Goal: Find specific page/section: Find specific page/section

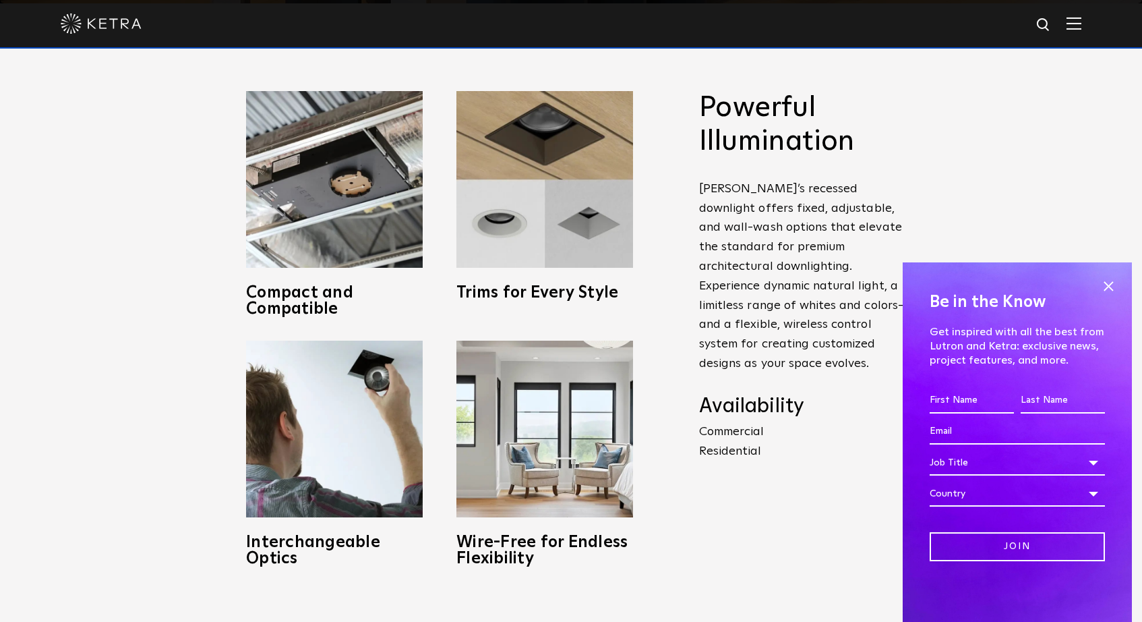
scroll to position [624, 0]
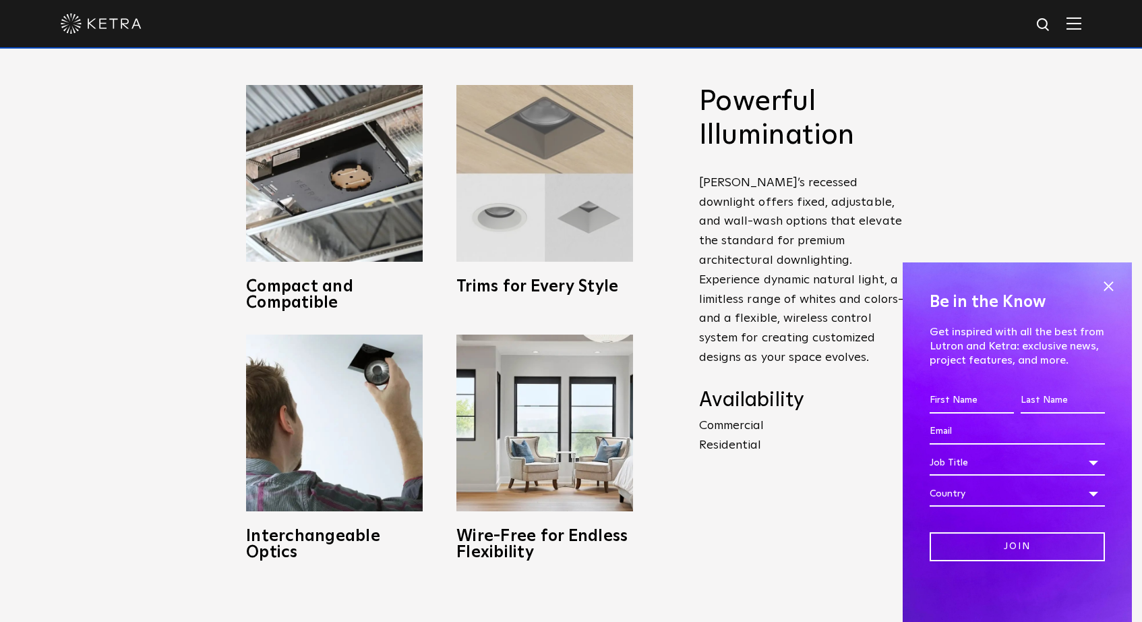
click at [493, 206] on img at bounding box center [544, 173] width 177 height 177
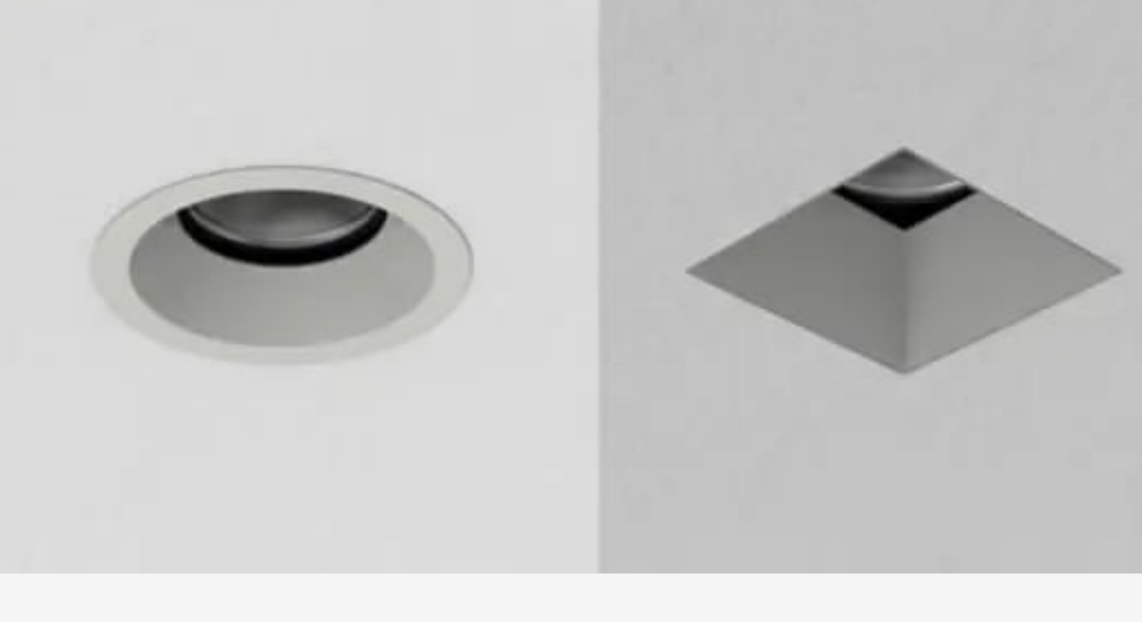
scroll to position [583, 0]
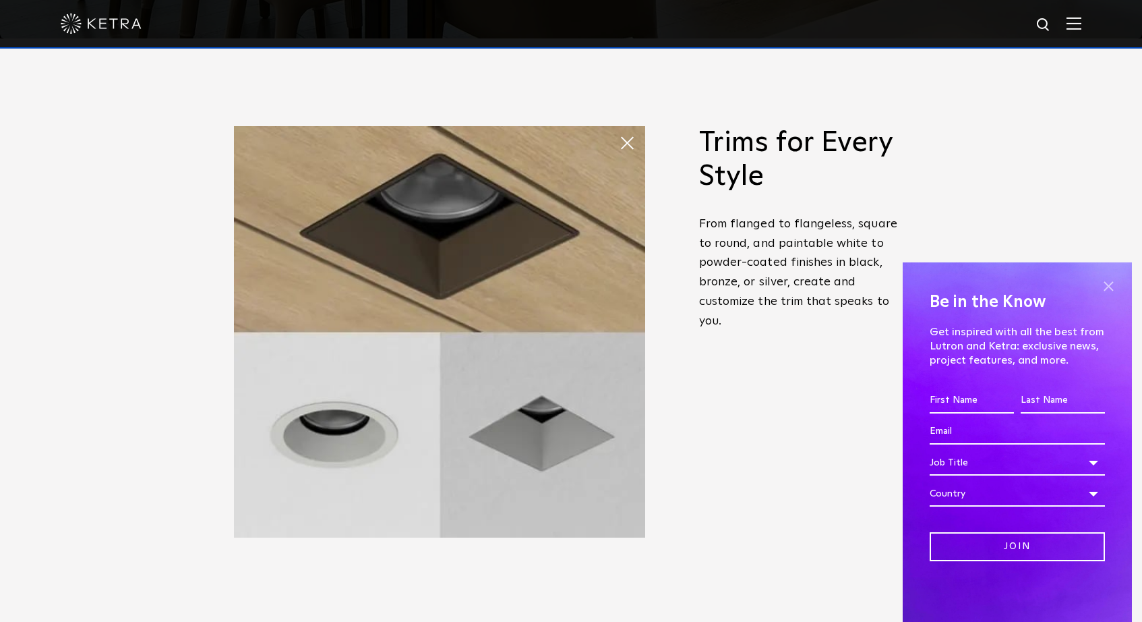
click at [1106, 286] on span at bounding box center [1108, 286] width 20 height 20
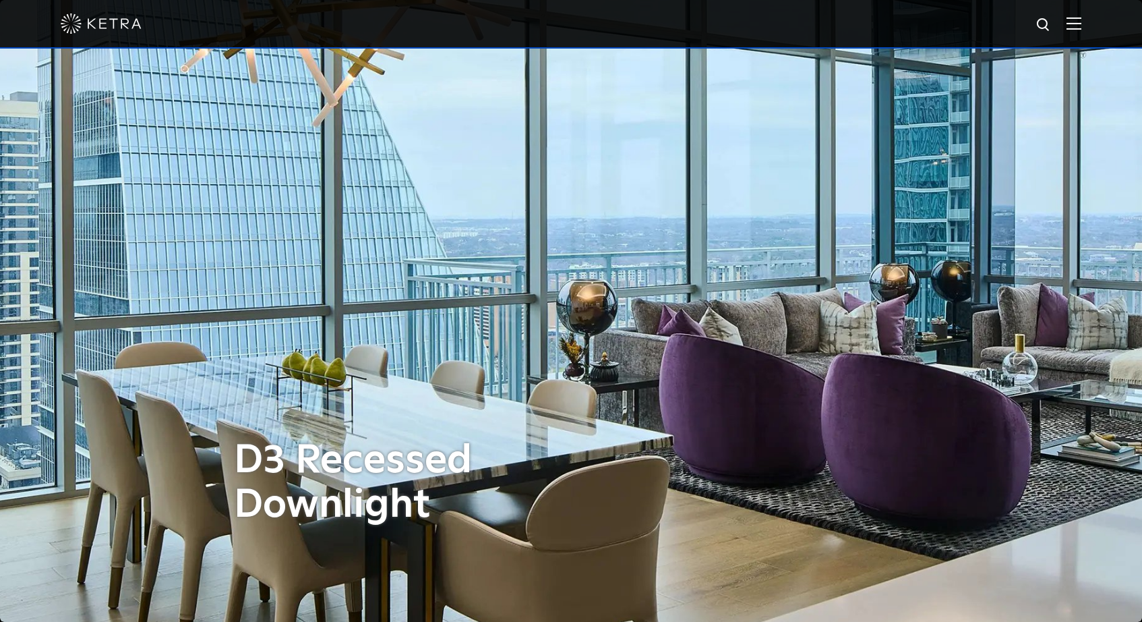
scroll to position [0, 0]
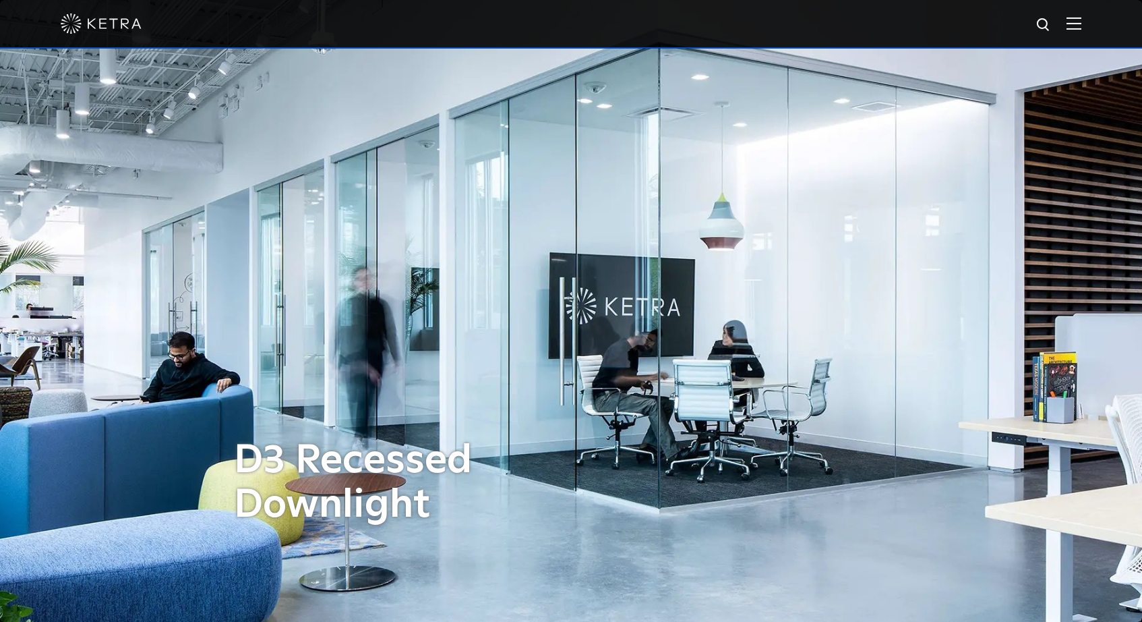
click at [1043, 26] on img at bounding box center [1044, 25] width 17 height 17
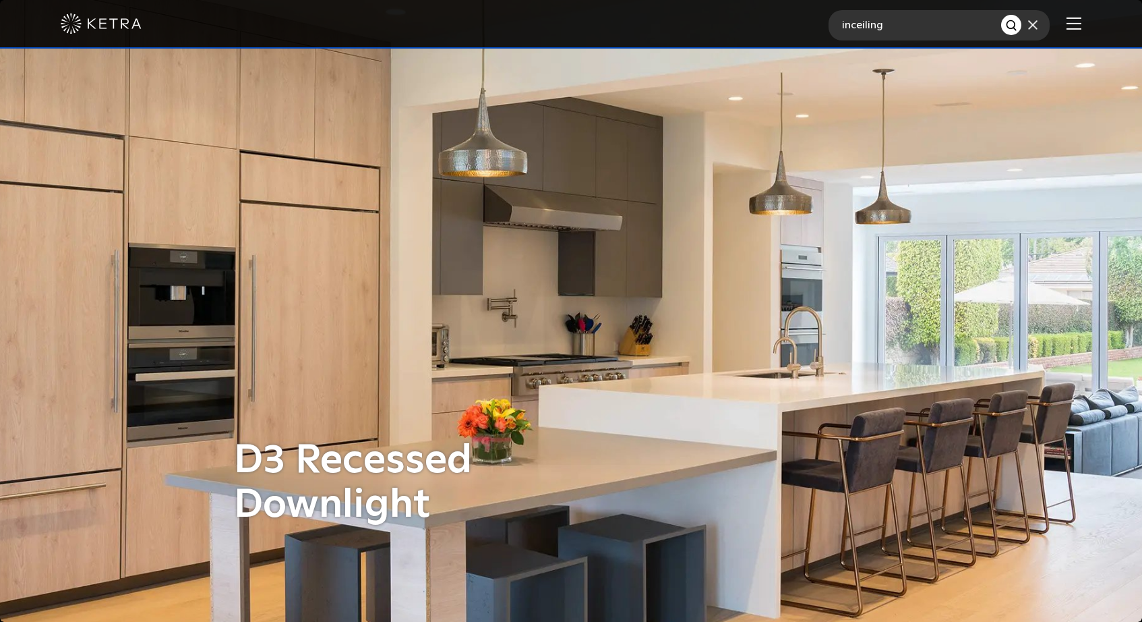
type input "inceiling"
click at [1011, 25] on button "Search" at bounding box center [1011, 25] width 20 height 20
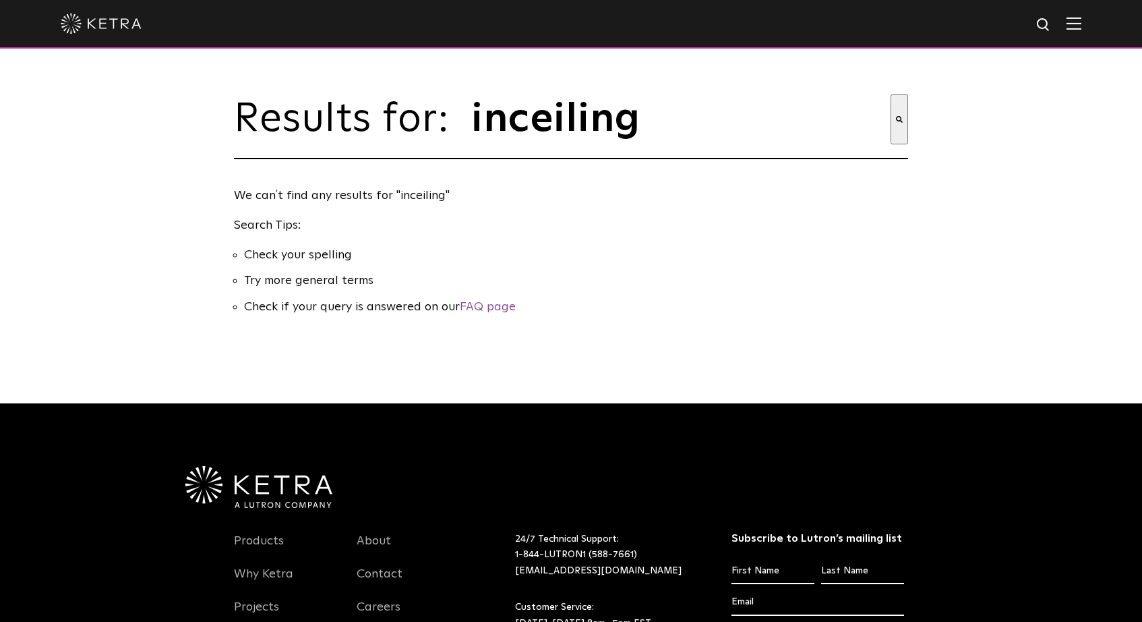
click at [884, 117] on input "inceiling" at bounding box center [680, 119] width 421 height 50
type input "i"
type input "s"
type input "ceilking"
click at [899, 119] on button "Search" at bounding box center [900, 119] width 18 height 50
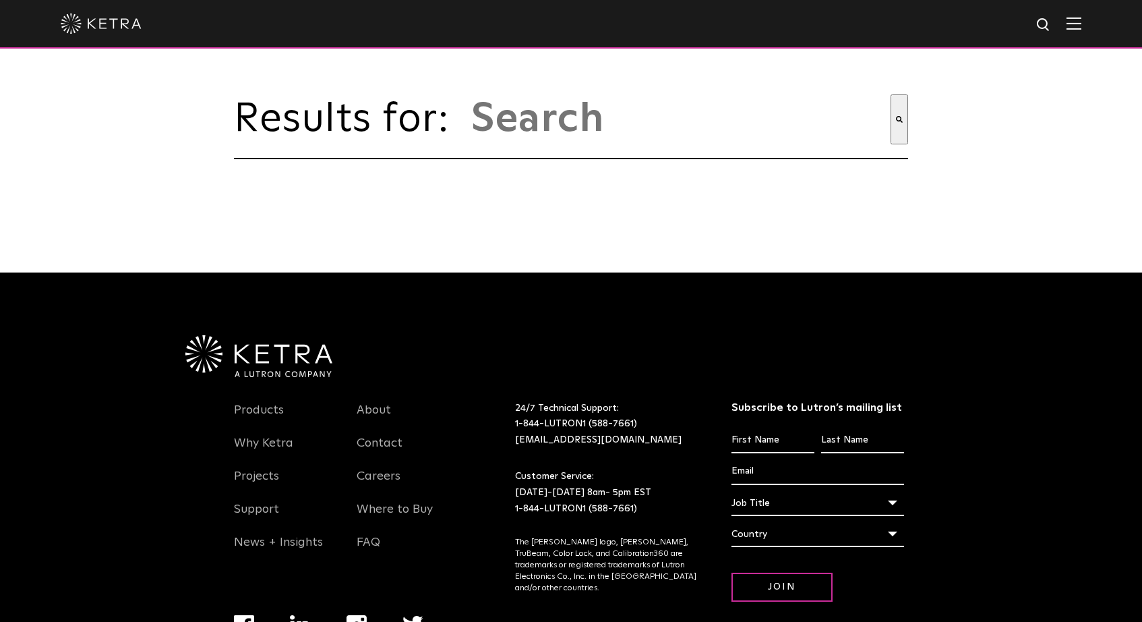
click at [1069, 20] on img at bounding box center [1074, 23] width 15 height 13
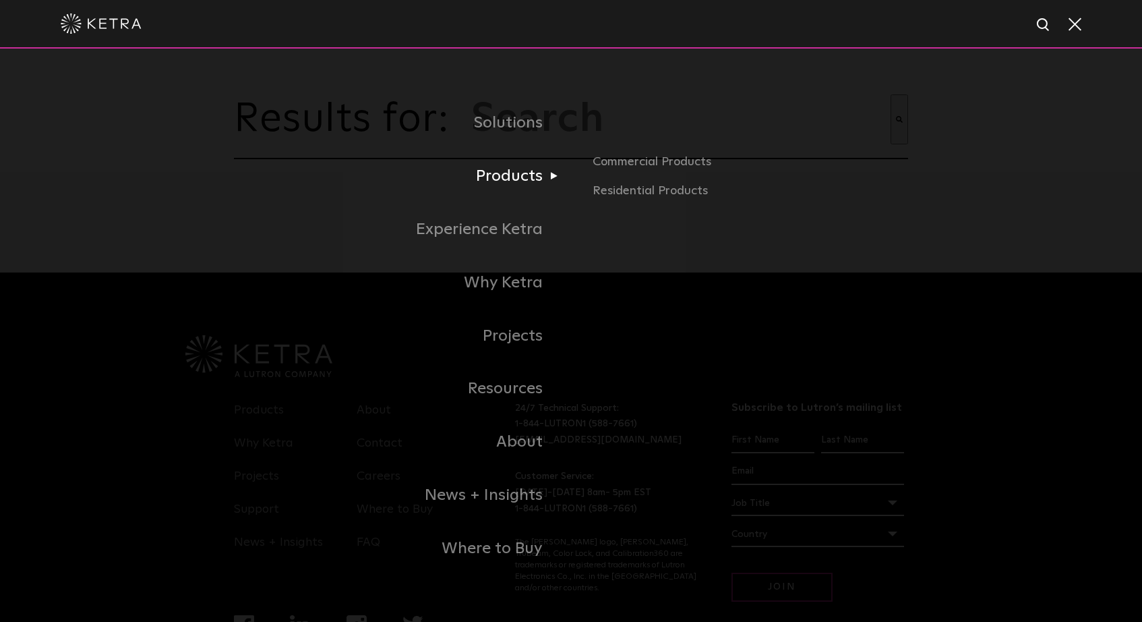
click at [522, 177] on link "Products" at bounding box center [402, 176] width 337 height 53
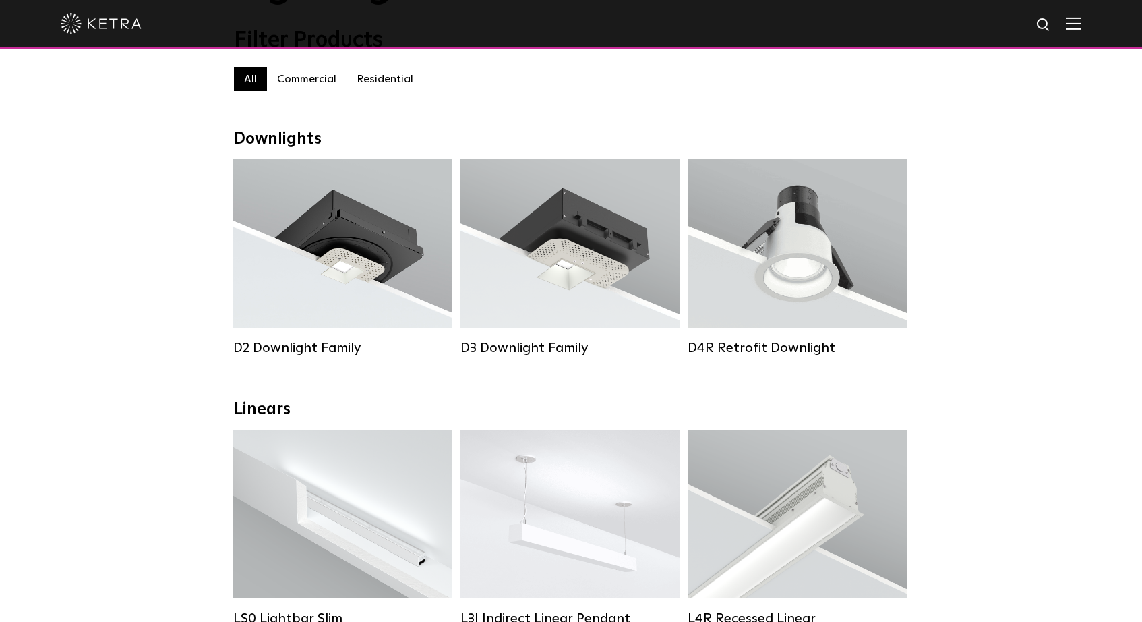
scroll to position [140, 0]
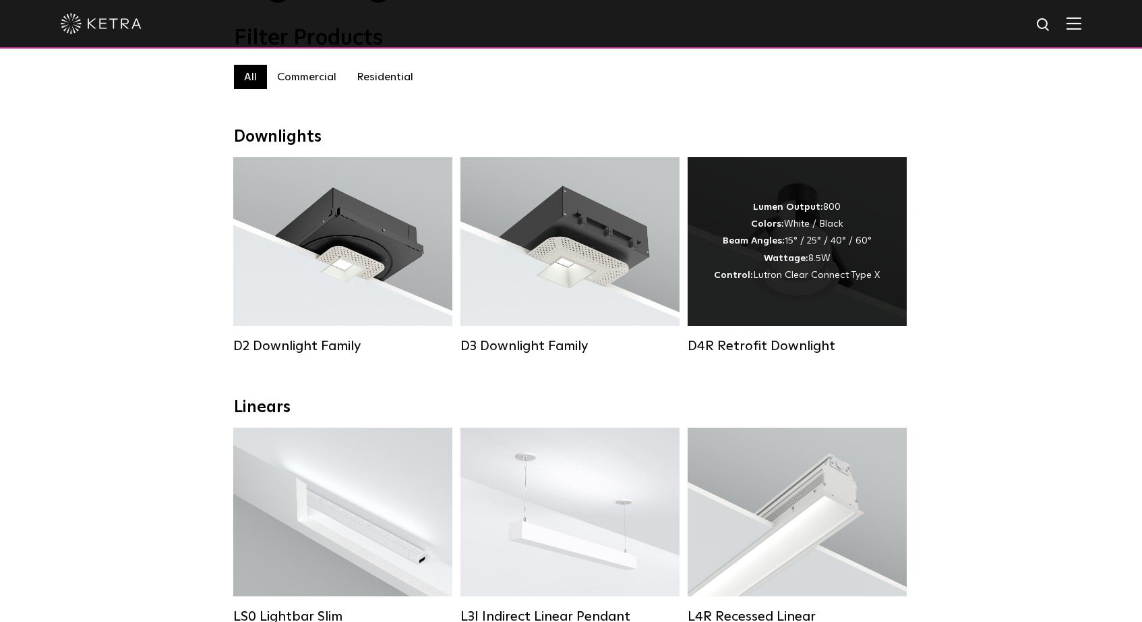
click at [796, 265] on div "Lumen Output: 800 Colors: White / Black Beam Angles: 15° / 25° / 40° / 60° Watt…" at bounding box center [797, 241] width 166 height 85
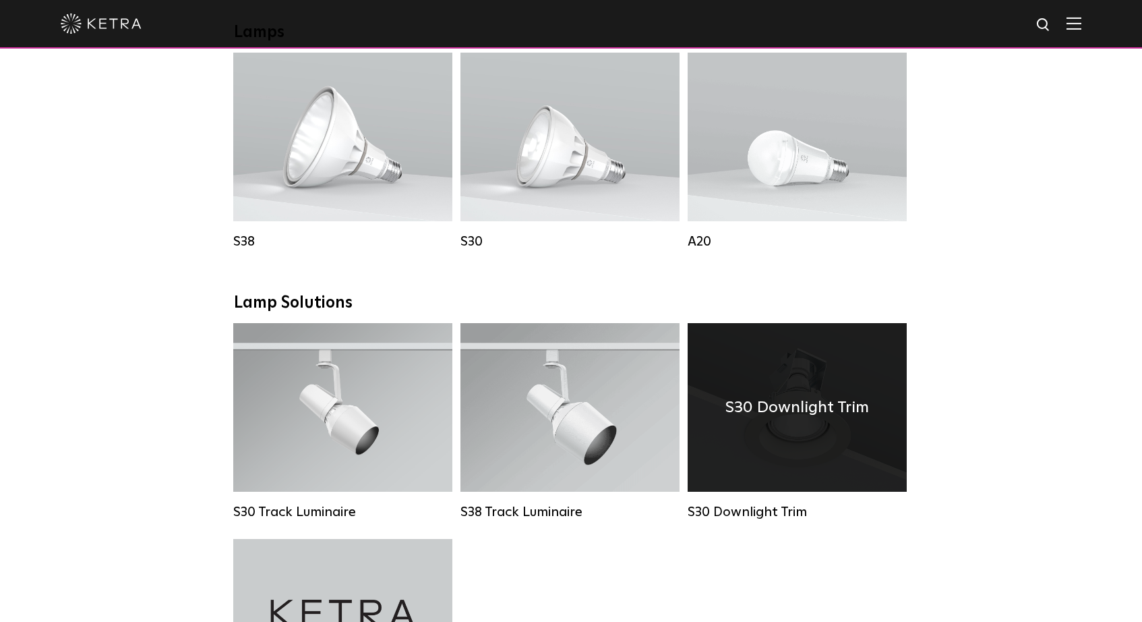
scroll to position [1002, 0]
click at [836, 407] on h4 "S30 Downlight Trim" at bounding box center [797, 407] width 144 height 26
